Goal: Task Accomplishment & Management: Complete application form

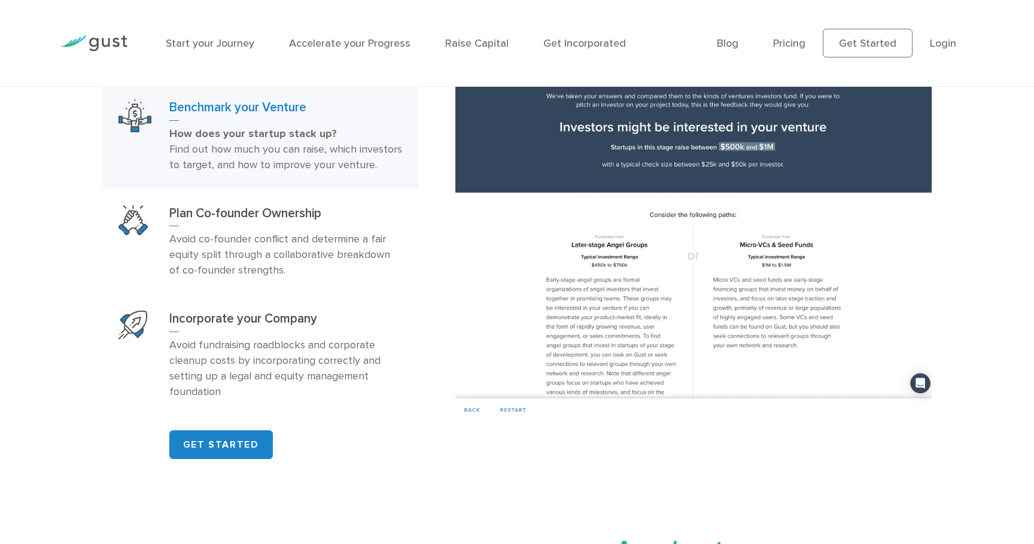
scroll to position [797, 0]
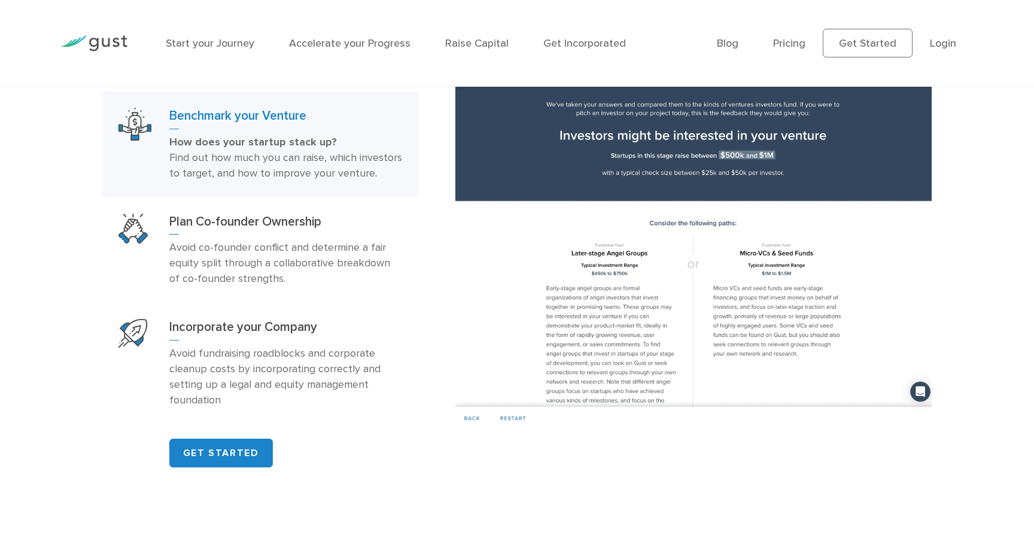
click at [479, 52] on div "Start your Journey Accelerate your Progress Raise Capital Get Incorporated" at bounding box center [432, 43] width 550 height 52
click at [485, 46] on link "Raise Capital" at bounding box center [476, 43] width 63 height 13
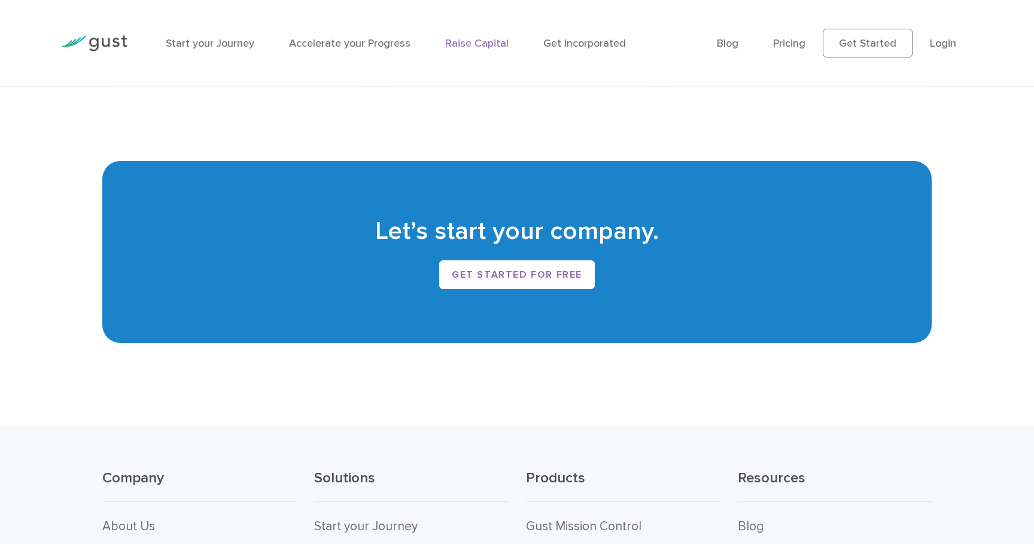
scroll to position [2431, 0]
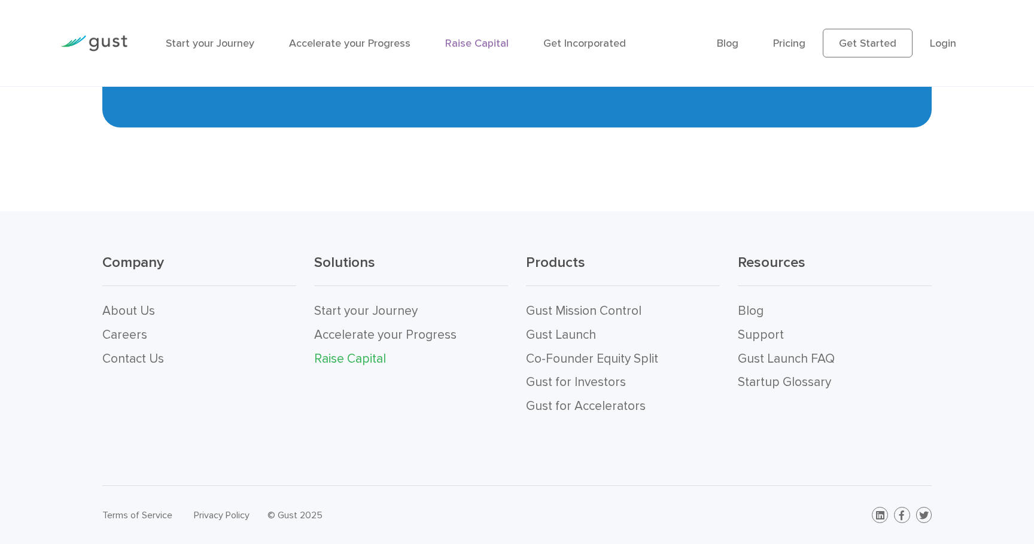
click at [450, 428] on div "Company About Us Careers Contact Us Solutions Start your Journey Accelerate you…" at bounding box center [517, 348] width 1034 height 274
